Goal: Task Accomplishment & Management: Manage account settings

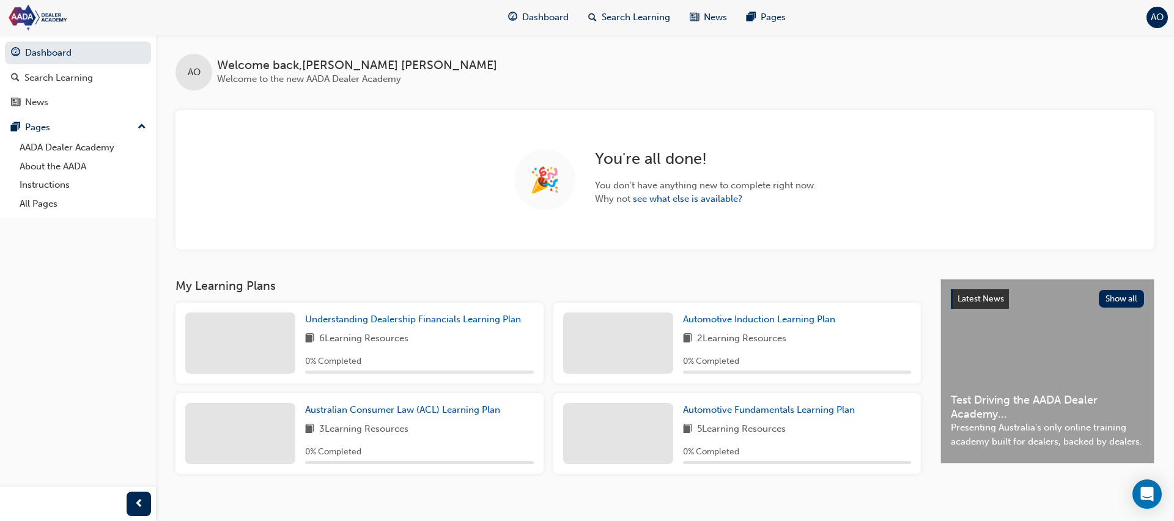
click at [1160, 23] on span "AO" at bounding box center [1156, 17] width 13 height 14
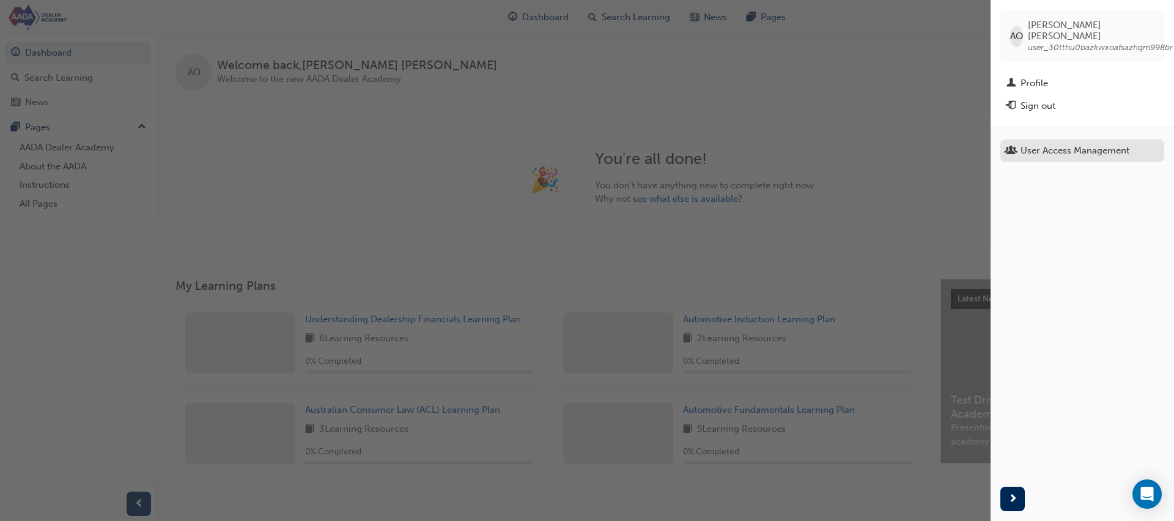
click at [1057, 144] on div "User Access Management" at bounding box center [1074, 151] width 109 height 14
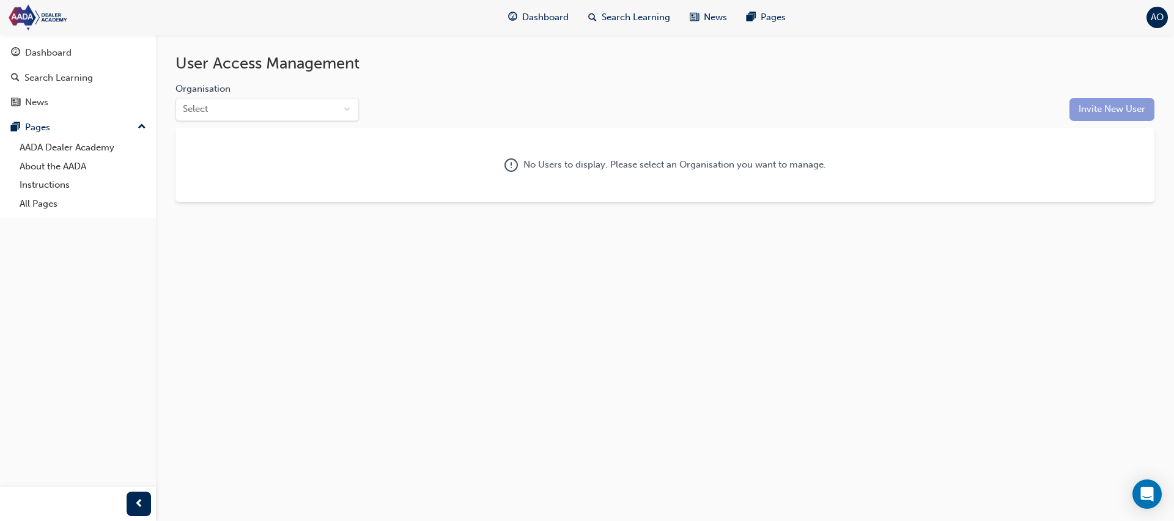
click at [309, 106] on button "Select" at bounding box center [266, 109] width 183 height 23
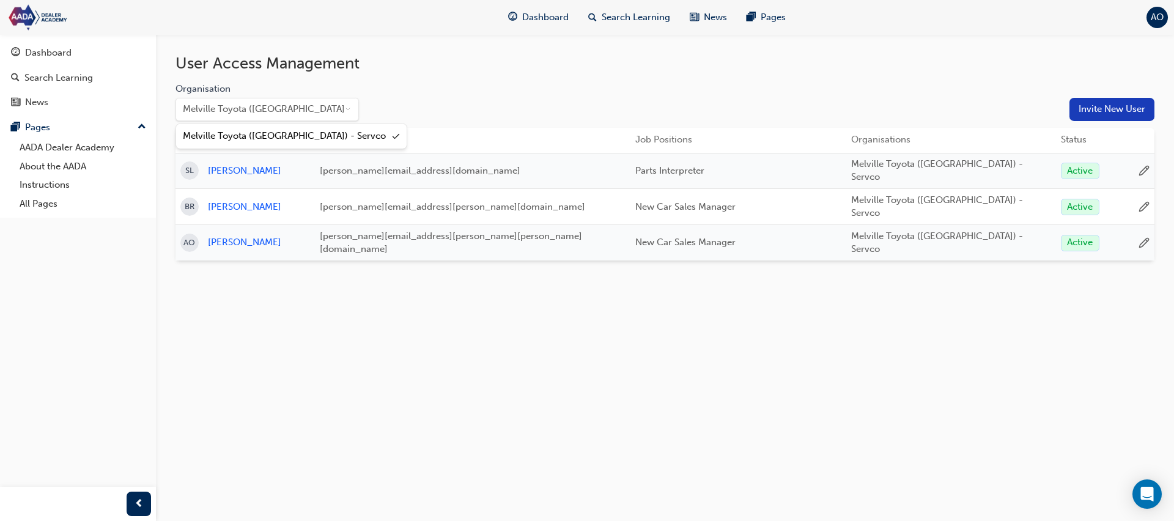
click at [468, 380] on html "Your version of Internet Explorer is outdated and not supported. Please upgrade…" at bounding box center [587, 260] width 1174 height 521
drag, startPoint x: 653, startPoint y: 370, endPoint x: 421, endPoint y: 238, distance: 266.9
click at [650, 369] on div "User Access Management Organisation Melville Toyota (WA) - Servco Invite New Us…" at bounding box center [587, 260] width 1174 height 521
click at [1092, 121] on div "User Access Management Organisation Melville Toyota (WA) - Servco Invite New Us…" at bounding box center [664, 157] width 979 height 207
click at [1093, 110] on button "Invite New User" at bounding box center [1111, 109] width 85 height 23
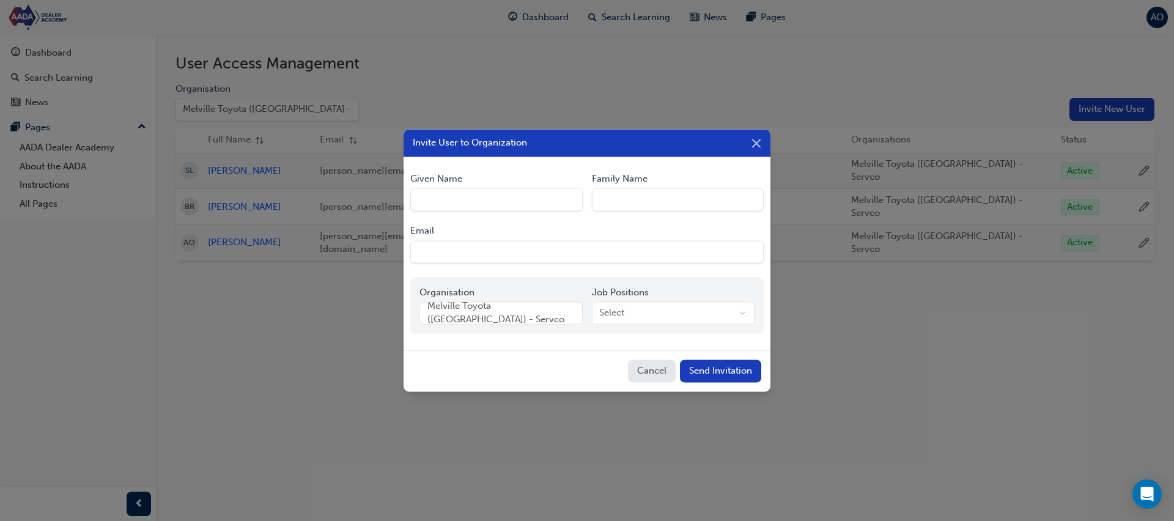
click at [641, 307] on body "Your version of Internet Explorer is outdated and not supported. Please upgrade…" at bounding box center [587, 260] width 1174 height 521
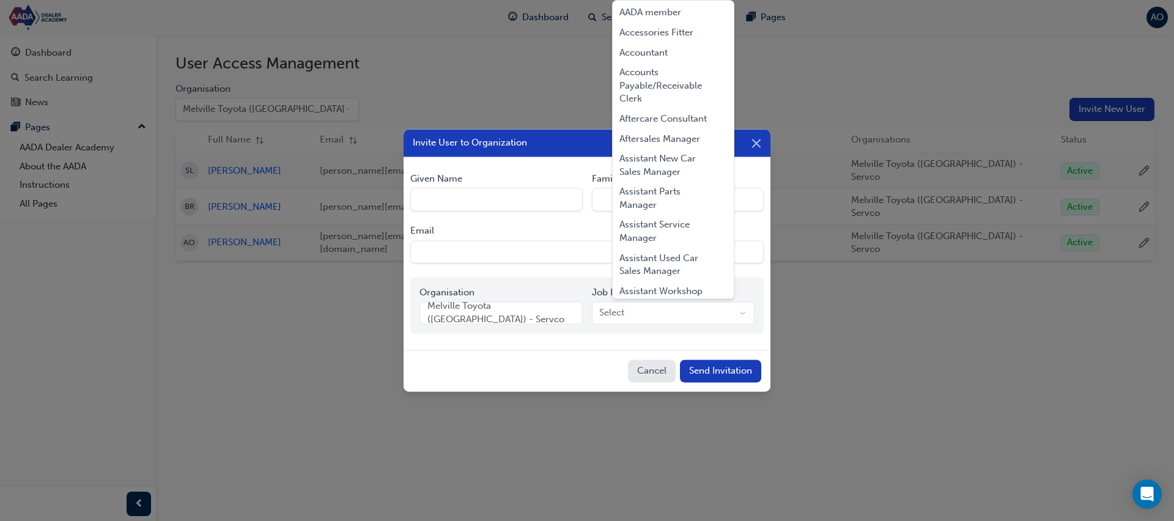
click at [501, 384] on body "Your version of Internet Explorer is outdated and not supported. Please upgrade…" at bounding box center [587, 260] width 1174 height 521
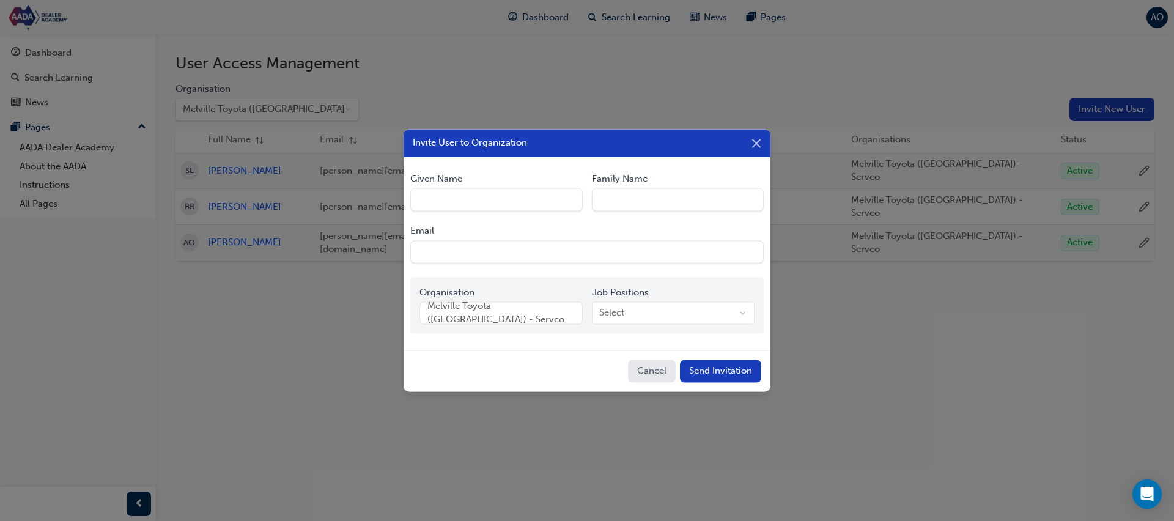
click at [756, 141] on icon "button" at bounding box center [756, 143] width 15 height 15
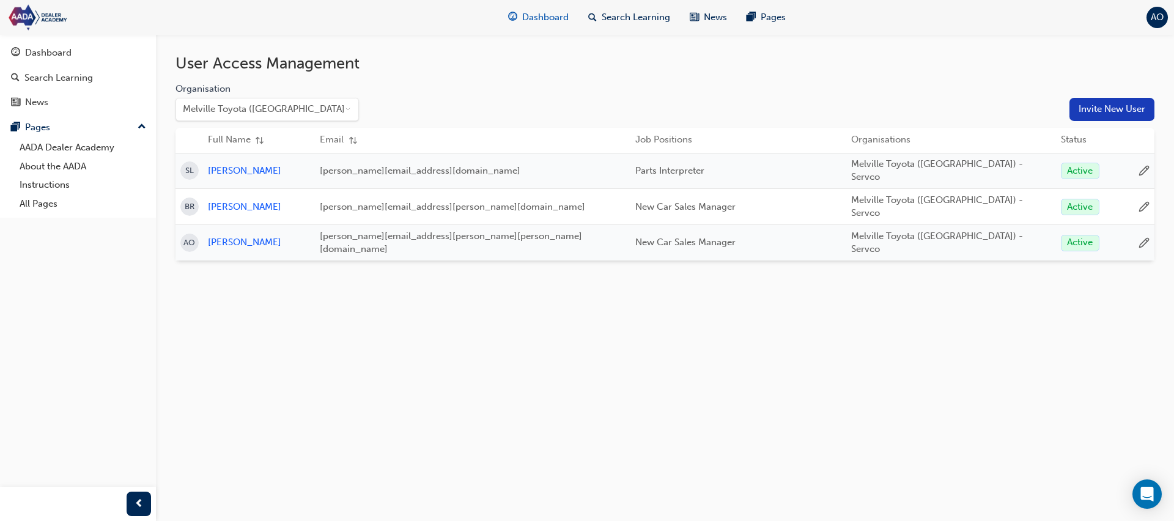
click at [553, 13] on span "Dashboard" at bounding box center [545, 17] width 46 height 14
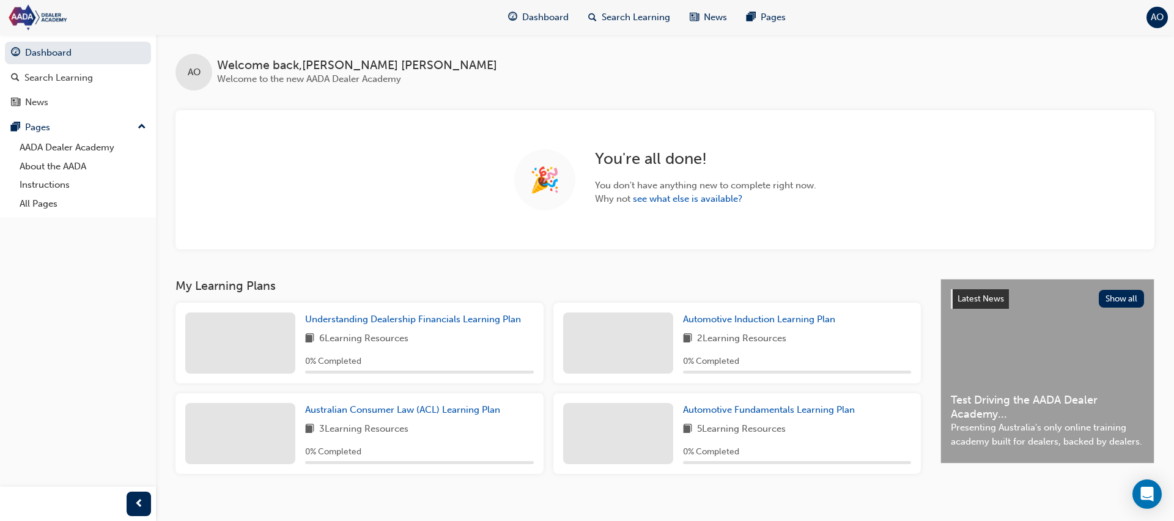
click at [1156, 21] on span "AO" at bounding box center [1156, 17] width 13 height 14
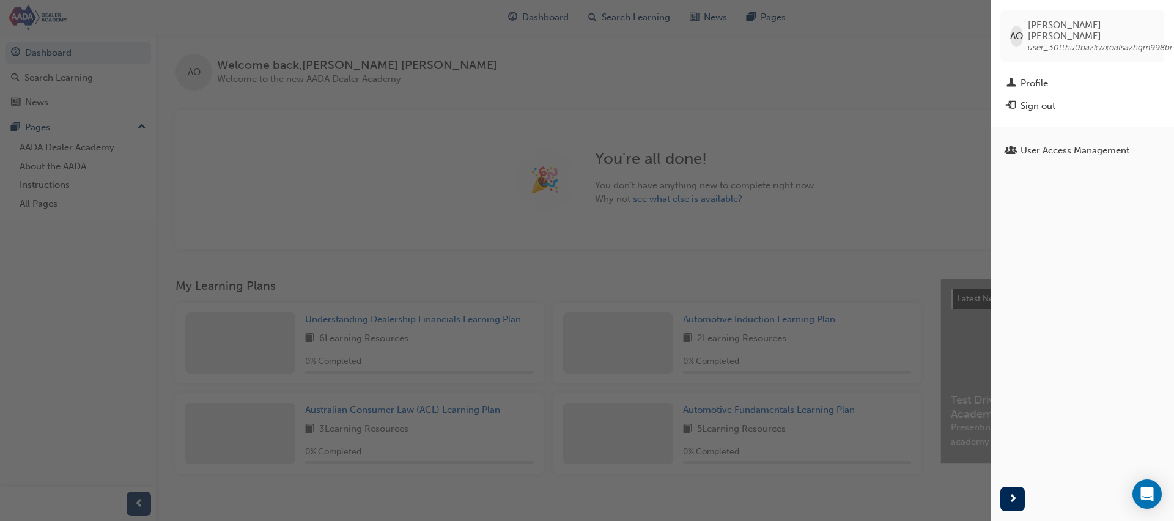
drag, startPoint x: 1094, startPoint y: 100, endPoint x: 1073, endPoint y: 92, distance: 22.0
click at [1094, 100] on div "Sign out" at bounding box center [1082, 105] width 152 height 15
